Goal: Task Accomplishment & Management: Manage account settings

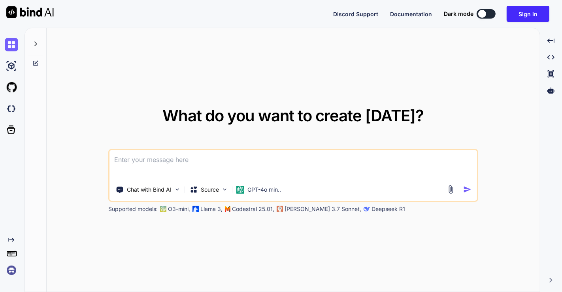
click at [10, 272] on img at bounding box center [11, 270] width 13 height 13
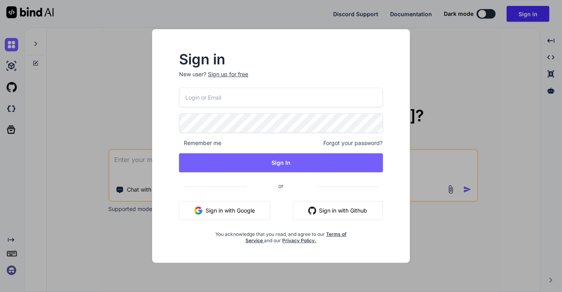
click at [223, 208] on button "Sign in with Google" at bounding box center [224, 210] width 91 height 19
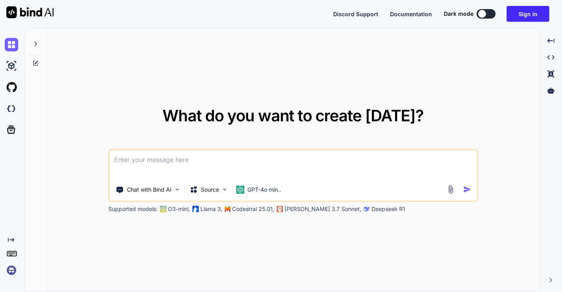
click at [9, 276] on img at bounding box center [11, 270] width 13 height 13
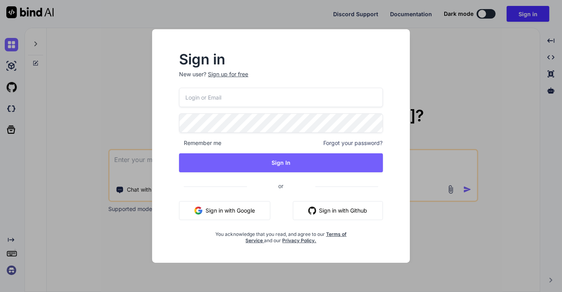
click at [227, 213] on button "Sign in with Google" at bounding box center [224, 210] width 91 height 19
click at [87, 186] on div "Sign in New user? Sign up for free Remember me Forgot your password? Sign In or…" at bounding box center [281, 146] width 562 height 292
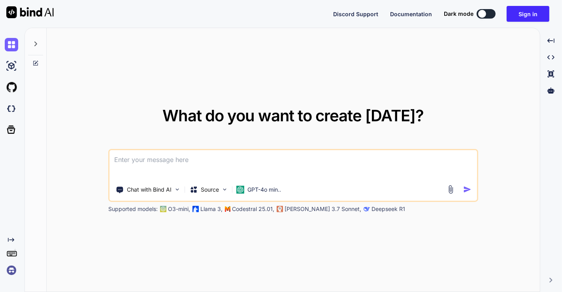
click at [11, 268] on img at bounding box center [11, 270] width 13 height 13
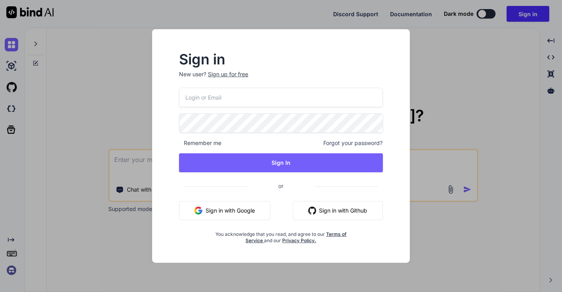
click at [217, 103] on input "email" at bounding box center [281, 97] width 204 height 19
type input "[EMAIL_ADDRESS][DOMAIN_NAME]"
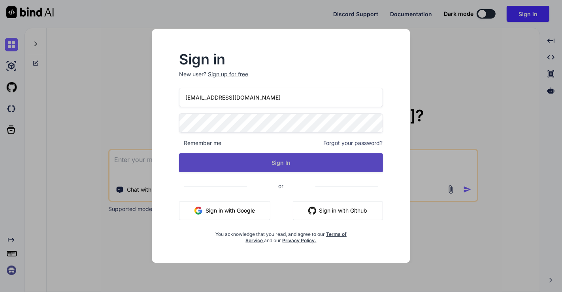
click at [267, 162] on button "Sign In" at bounding box center [281, 162] width 204 height 19
click at [275, 163] on button "Sign In" at bounding box center [281, 162] width 204 height 19
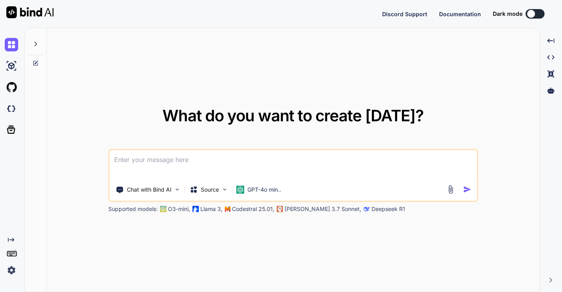
click at [10, 271] on img at bounding box center [11, 270] width 13 height 13
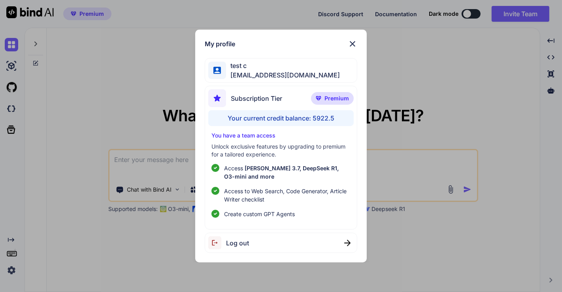
type textarea "x"
click at [135, 63] on div "My profile test c app8@yopmail.com Subscription Tier Premium Your current credi…" at bounding box center [281, 146] width 562 height 292
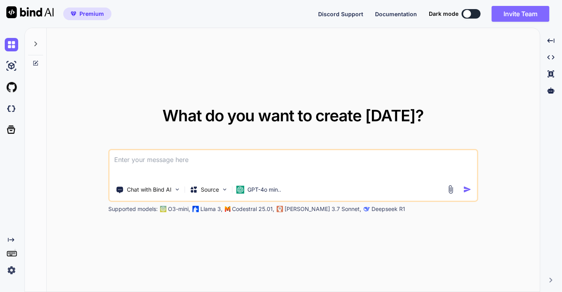
click at [524, 15] on button "Invite Team" at bounding box center [521, 14] width 58 height 16
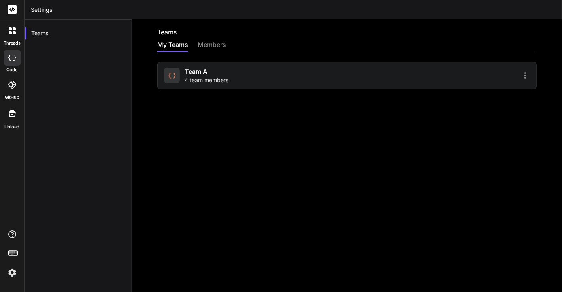
click at [236, 83] on div "team a 4 team members" at bounding box center [254, 75] width 181 height 17
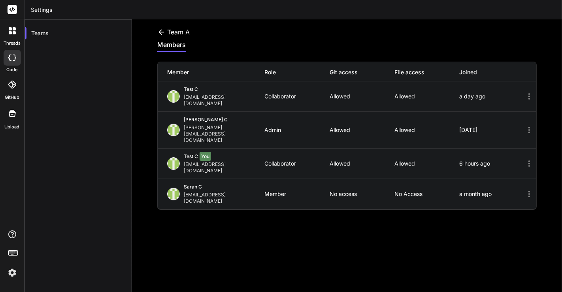
click at [529, 161] on icon at bounding box center [530, 164] width 2 height 6
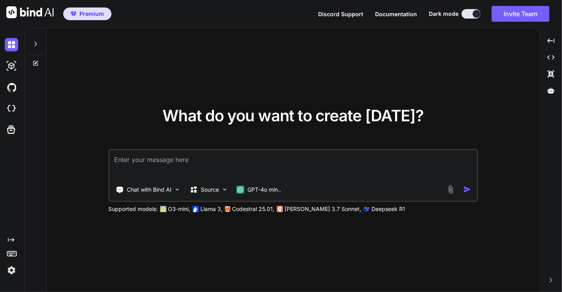
click at [12, 268] on img at bounding box center [11, 270] width 13 height 13
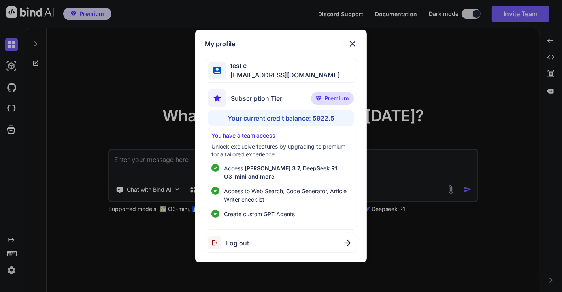
click at [115, 72] on div "My profile test c app8@yopmail.com Subscription Tier Premium Your current credi…" at bounding box center [281, 146] width 562 height 292
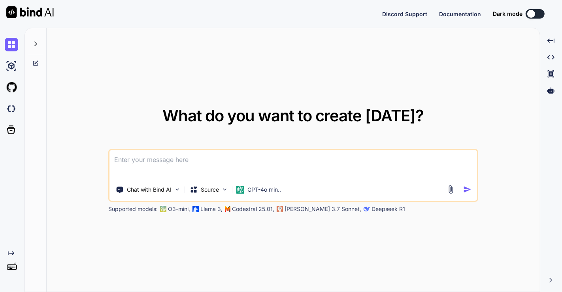
type textarea "x"
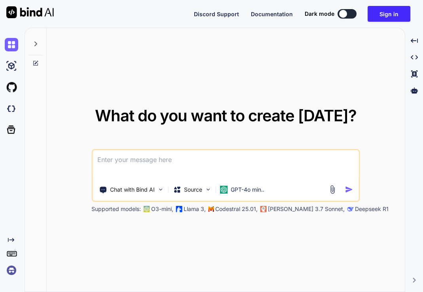
click at [132, 205] on p "Supported models:" at bounding box center [115, 209] width 49 height 8
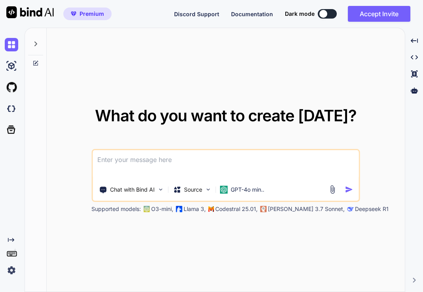
click at [132, 205] on p "Supported models:" at bounding box center [115, 209] width 49 height 8
click at [375, 17] on button "Accept Invite" at bounding box center [379, 14] width 62 height 16
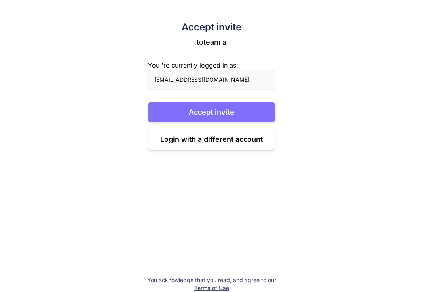
click at [206, 110] on button "Accept invite" at bounding box center [211, 112] width 127 height 21
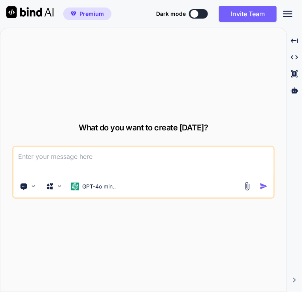
type textarea "x"
click at [253, 12] on button "Invite Team" at bounding box center [248, 14] width 58 height 16
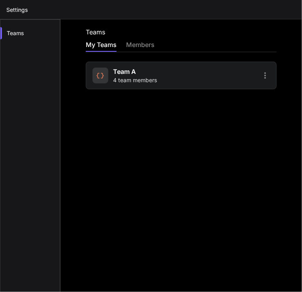
click at [151, 68] on div "team a 4 team members" at bounding box center [135, 75] width 44 height 17
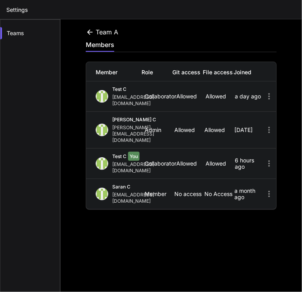
click at [268, 161] on icon at bounding box center [269, 164] width 2 height 6
